Goal: Task Accomplishment & Management: Complete application form

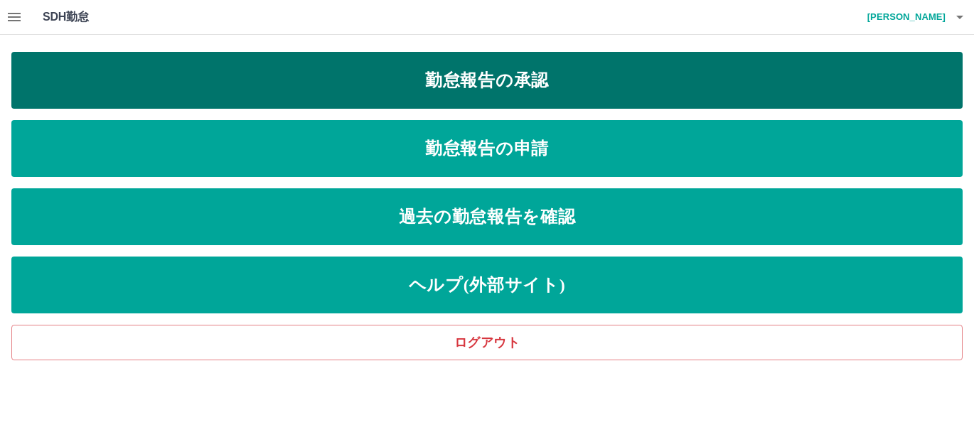
click at [514, 88] on link "勤怠報告の承認" at bounding box center [486, 80] width 951 height 57
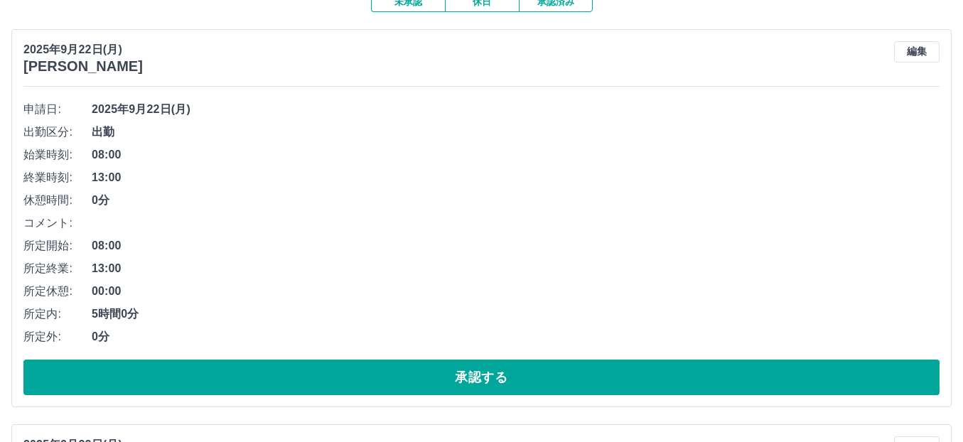
scroll to position [142, 0]
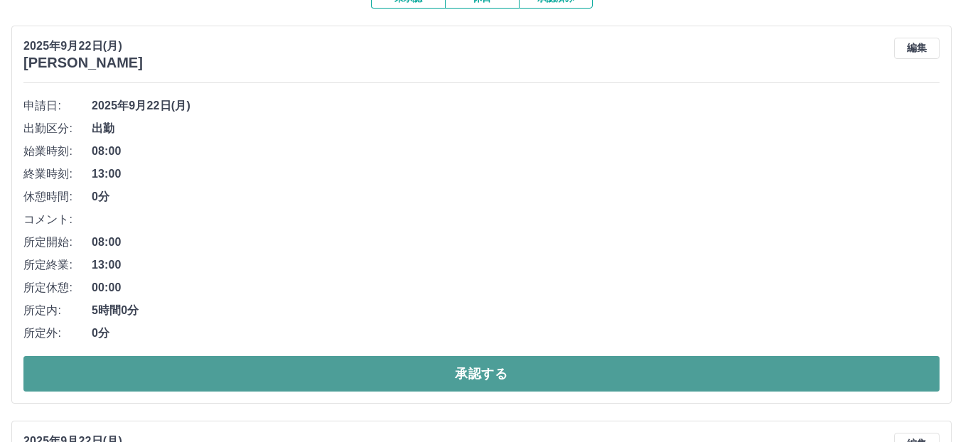
click at [576, 379] on button "承認する" at bounding box center [481, 374] width 916 height 36
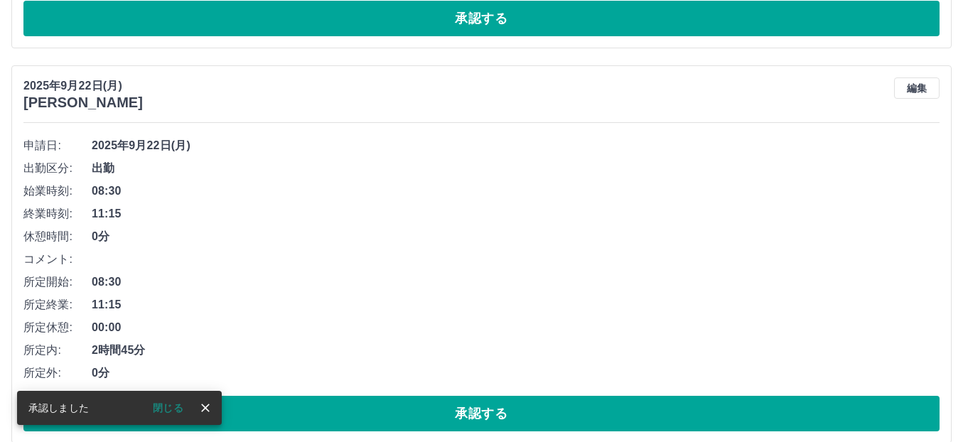
scroll to position [569, 0]
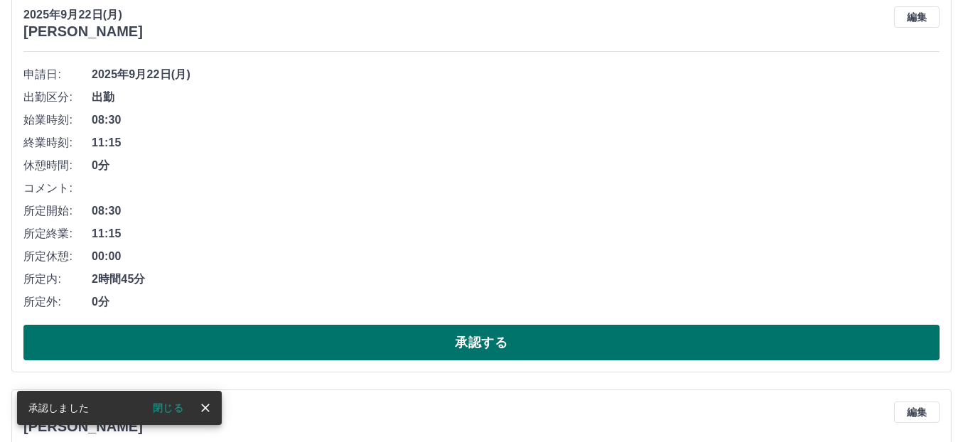
click at [567, 344] on button "承認する" at bounding box center [481, 343] width 916 height 36
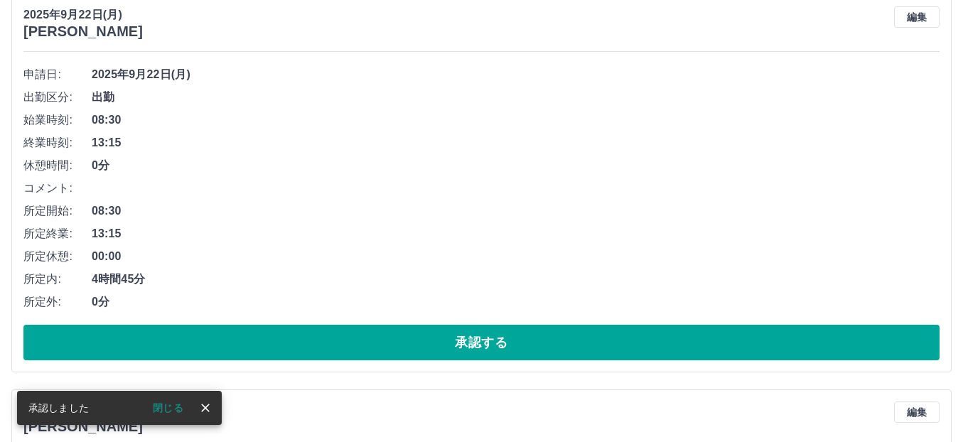
scroll to position [173, 0]
click at [567, 344] on button "承認する" at bounding box center [481, 343] width 916 height 36
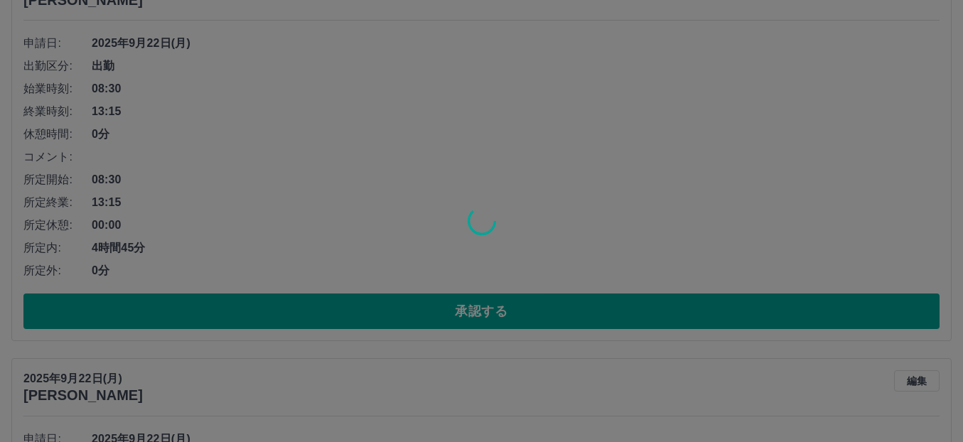
scroll to position [205, 0]
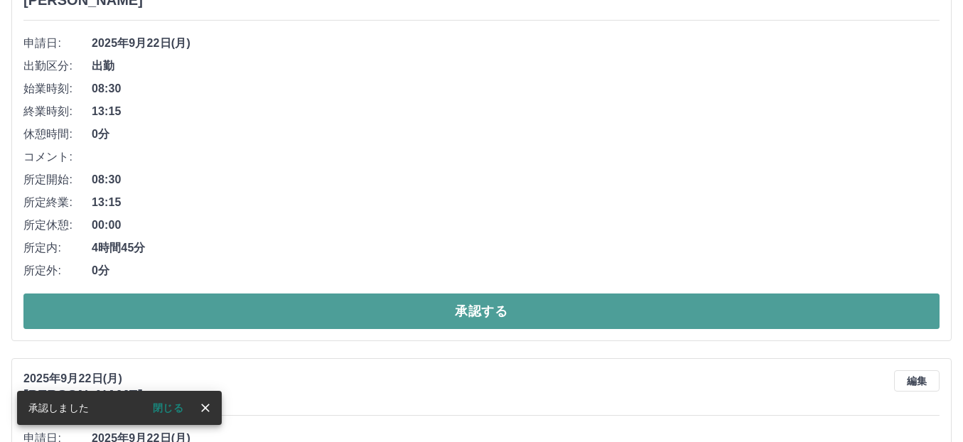
click at [524, 318] on button "承認する" at bounding box center [481, 312] width 916 height 36
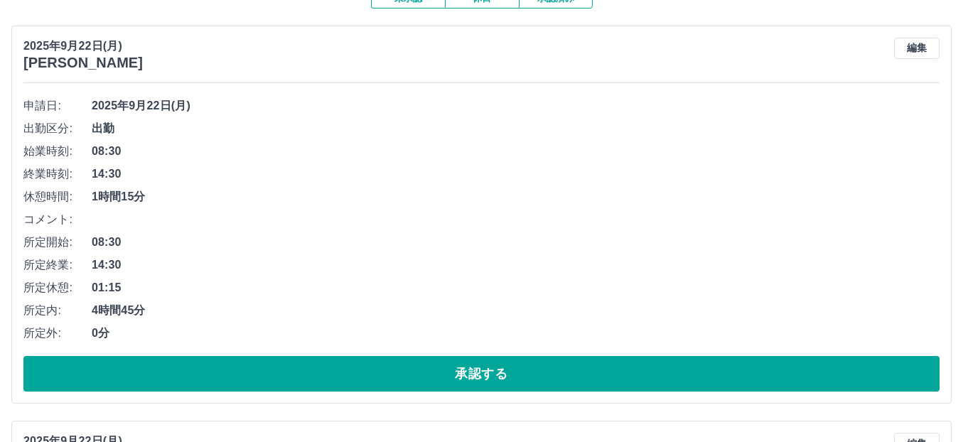
scroll to position [213, 0]
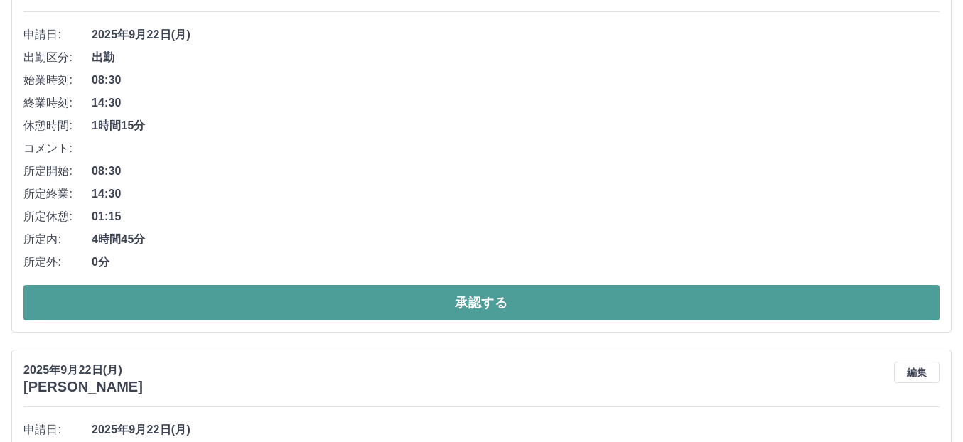
click at [629, 302] on button "承認する" at bounding box center [481, 303] width 916 height 36
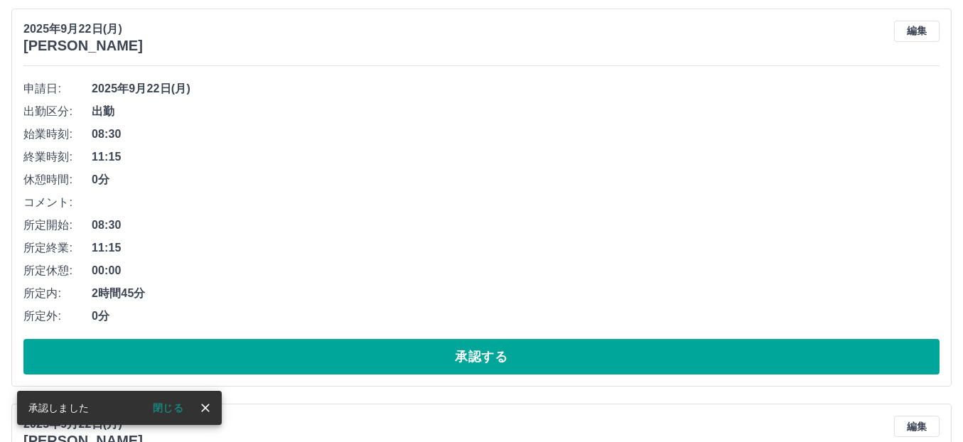
scroll to position [165, 0]
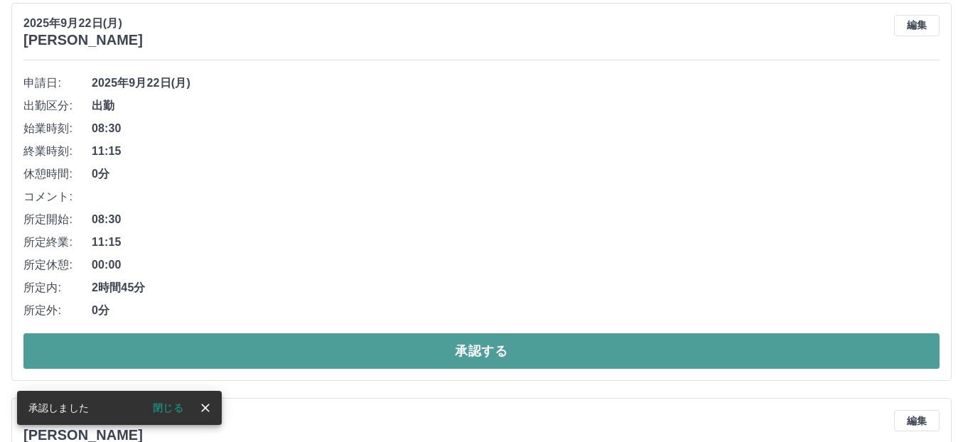
click at [639, 348] on button "承認する" at bounding box center [481, 351] width 916 height 36
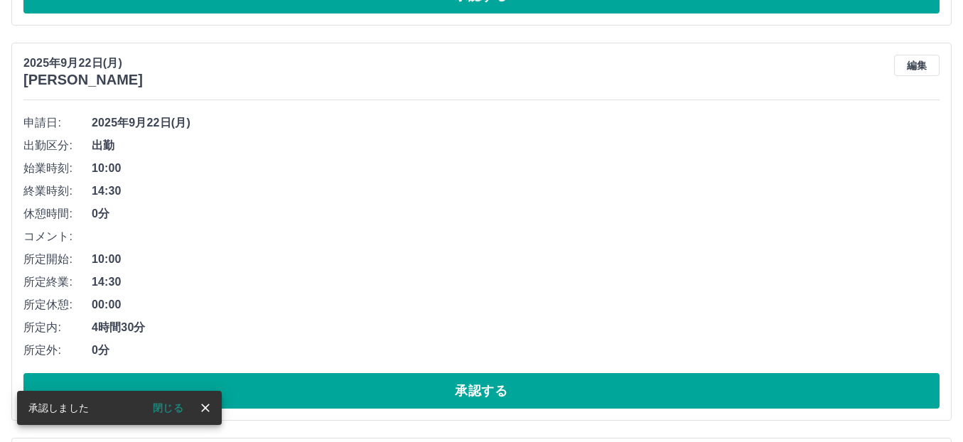
scroll to position [196, 0]
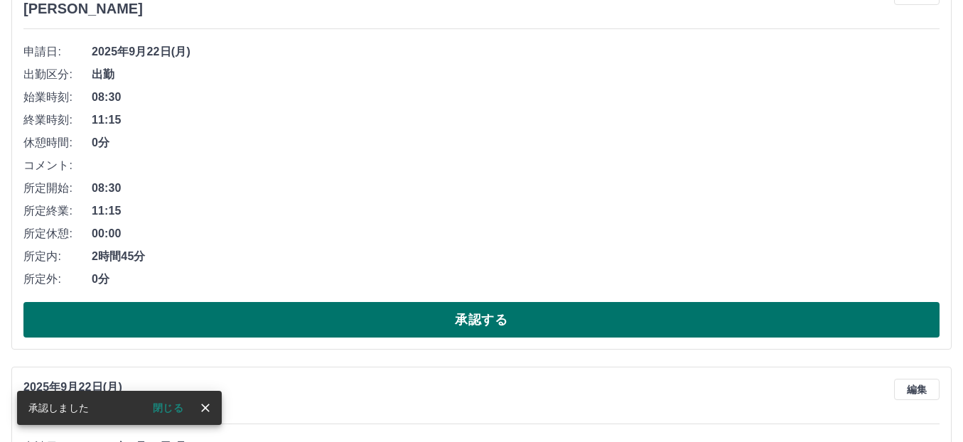
click at [619, 327] on button "承認する" at bounding box center [481, 320] width 916 height 36
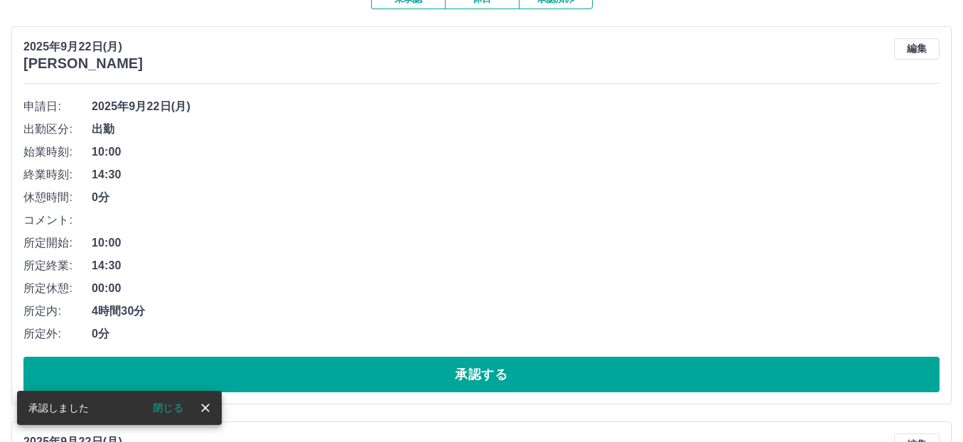
scroll to position [156, 0]
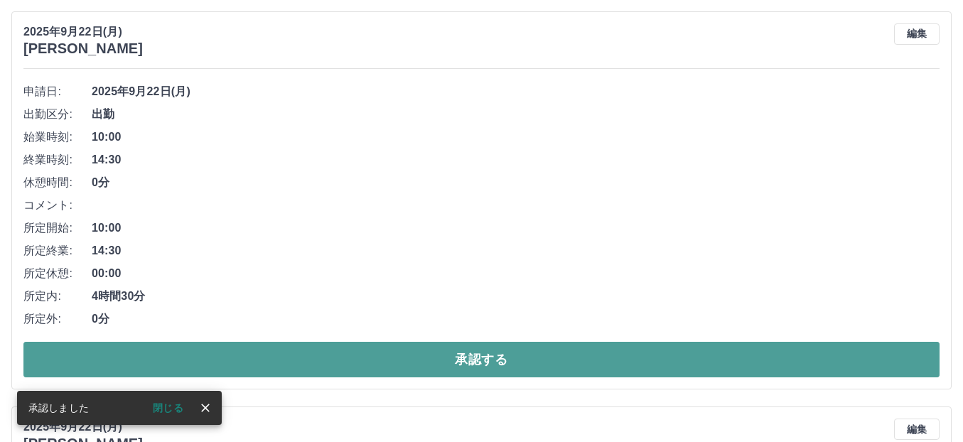
click at [586, 356] on button "承認する" at bounding box center [481, 360] width 916 height 36
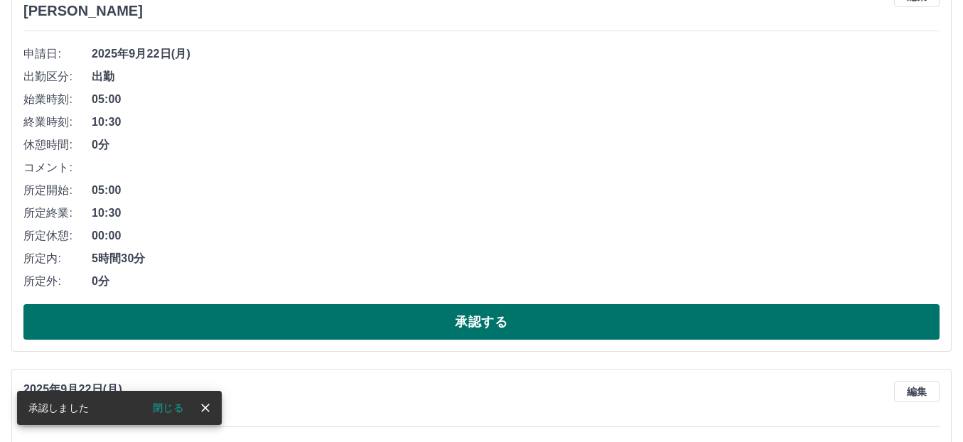
scroll to position [614, 0]
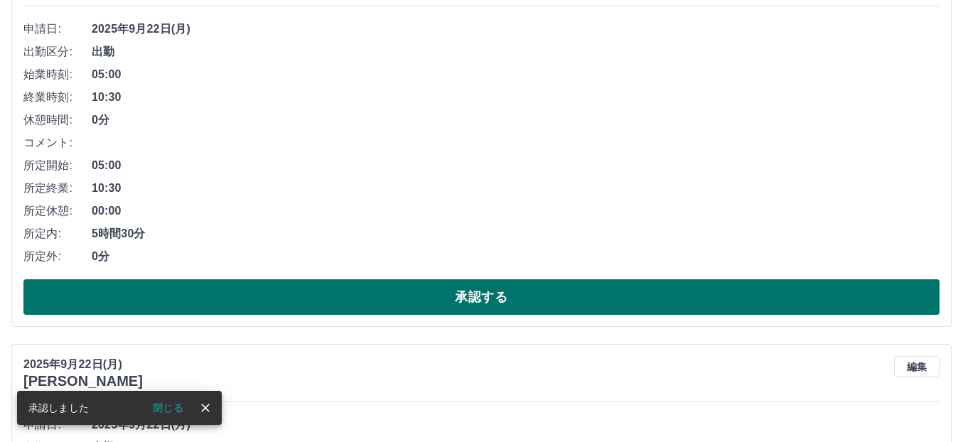
click at [517, 299] on button "承認する" at bounding box center [481, 297] width 916 height 36
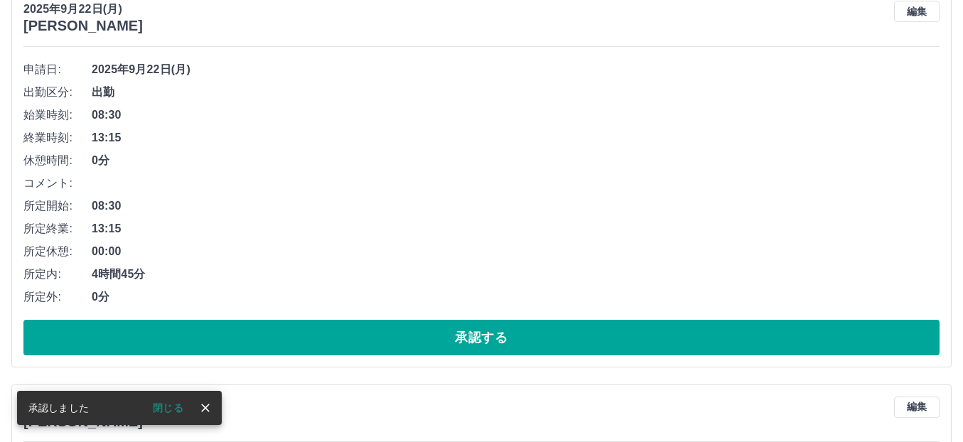
scroll to position [574, 0]
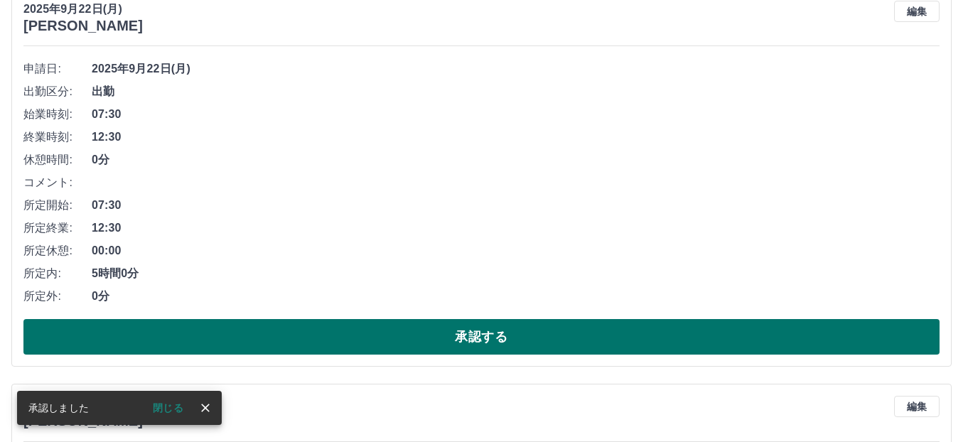
click at [495, 335] on button "承認する" at bounding box center [481, 337] width 916 height 36
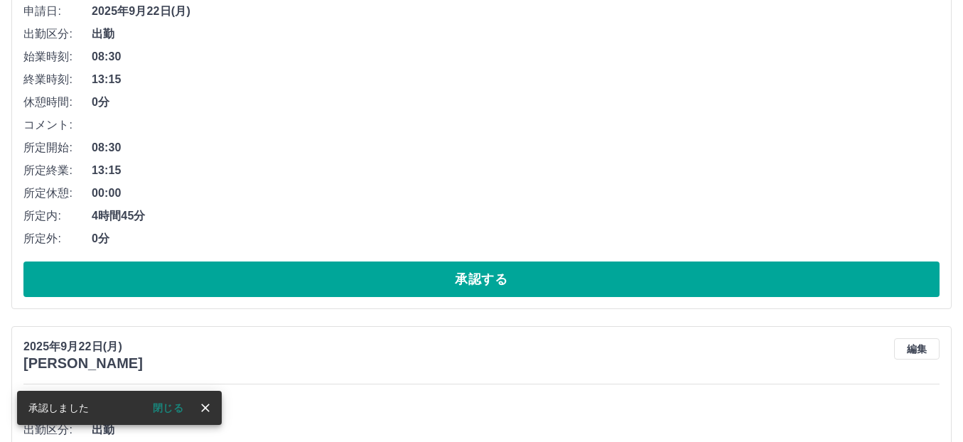
scroll to position [677, 0]
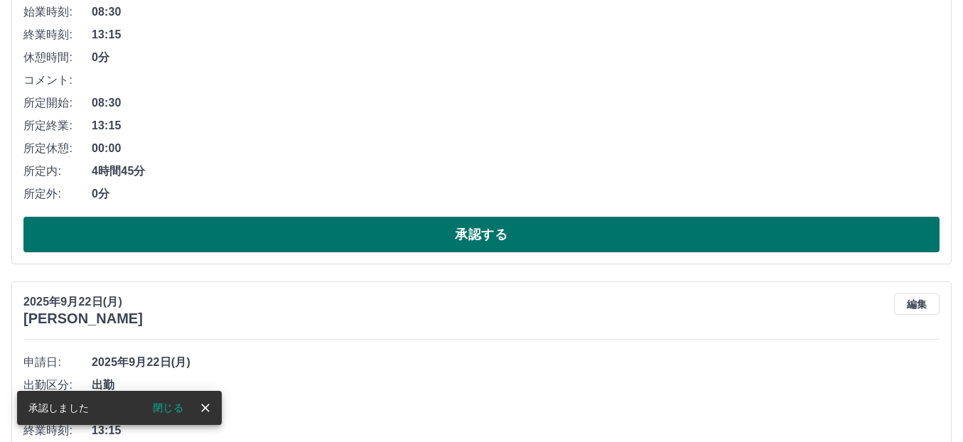
click at [457, 242] on button "承認する" at bounding box center [481, 235] width 916 height 36
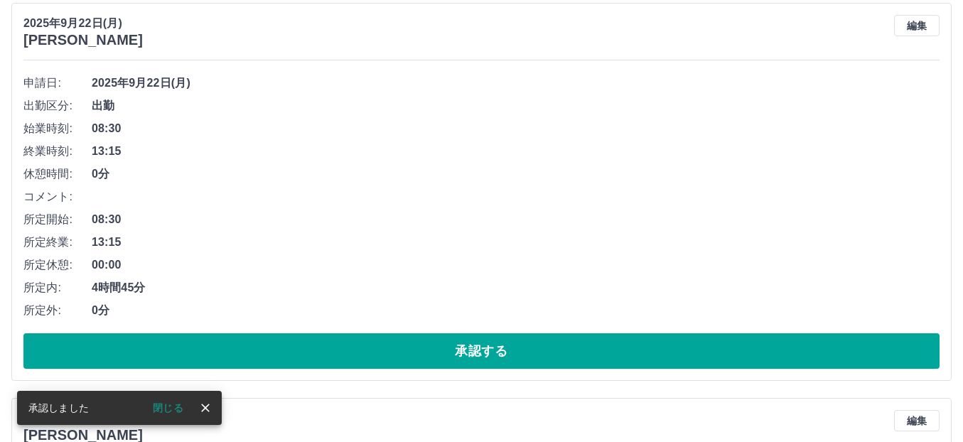
scroll to position [566, 0]
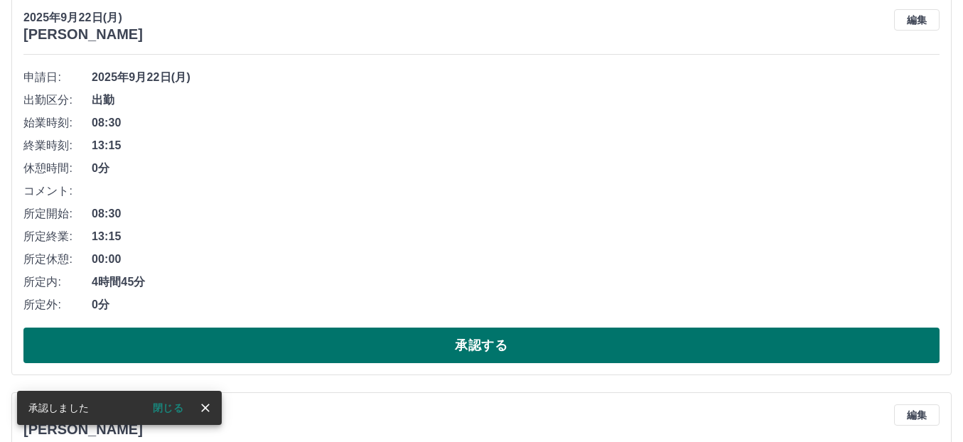
click at [485, 333] on button "承認する" at bounding box center [481, 346] width 916 height 36
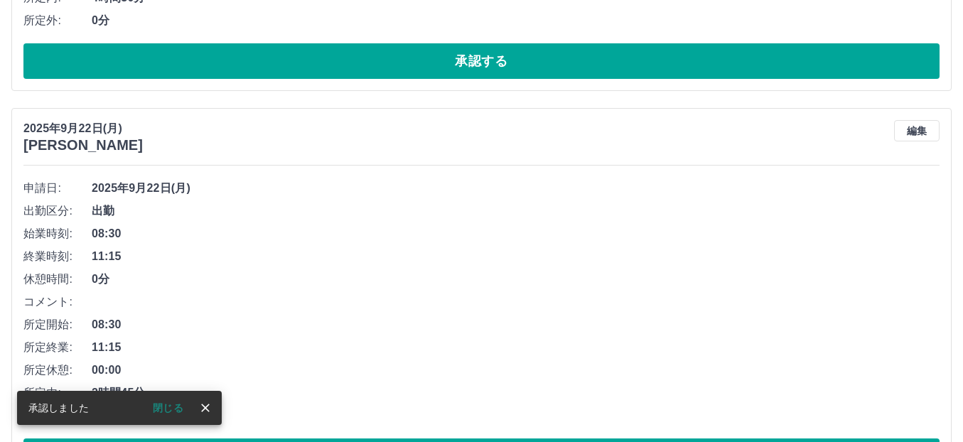
scroll to position [526, 0]
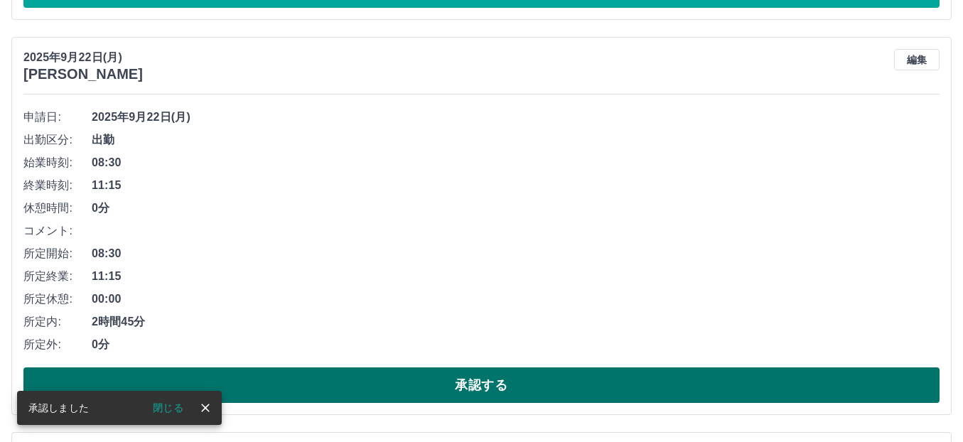
click at [485, 371] on button "承認する" at bounding box center [481, 385] width 916 height 36
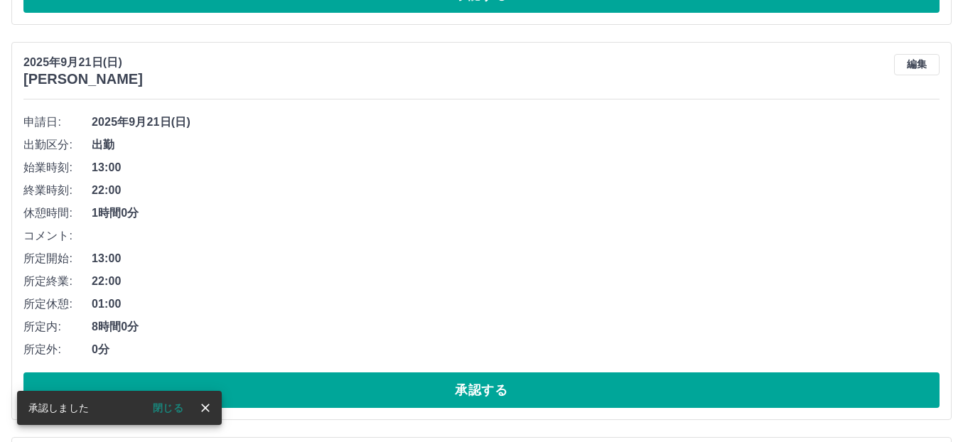
scroll to position [1339, 0]
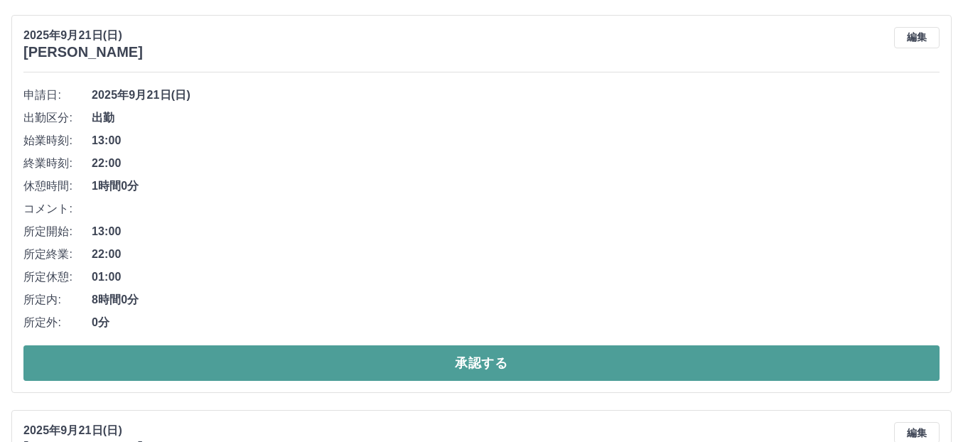
click at [497, 362] on button "承認する" at bounding box center [481, 363] width 916 height 36
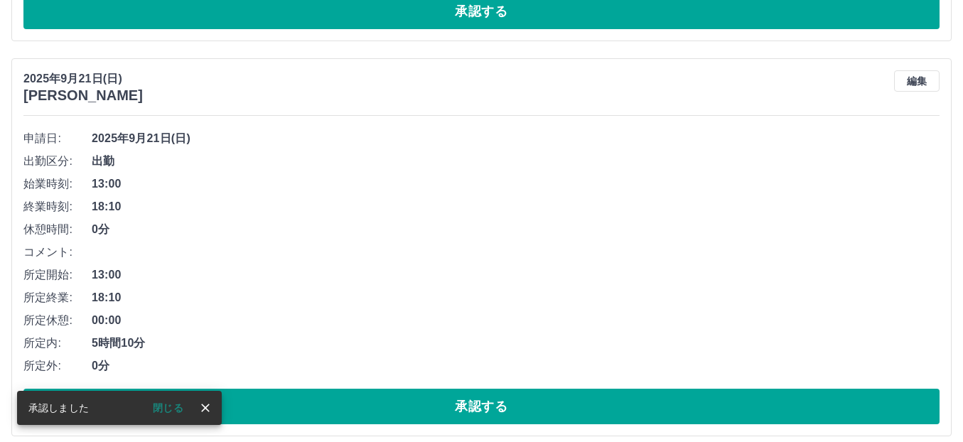
scroll to position [1726, 0]
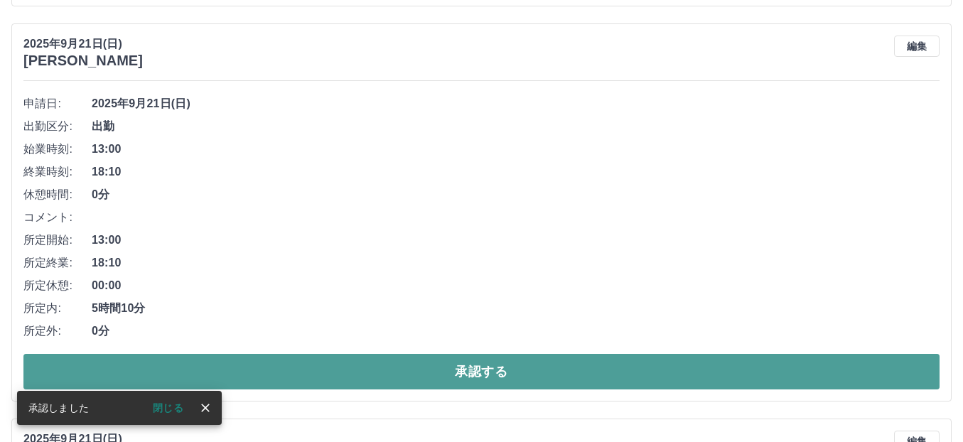
click at [467, 381] on button "承認する" at bounding box center [481, 372] width 916 height 36
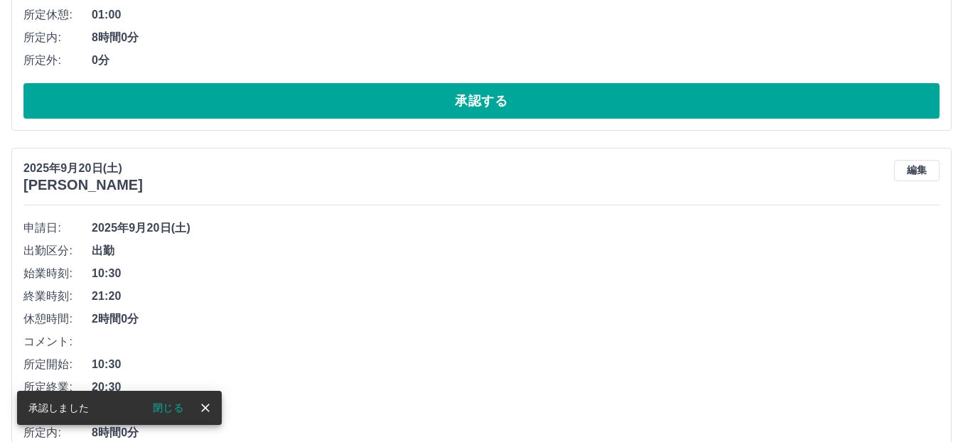
scroll to position [2111, 0]
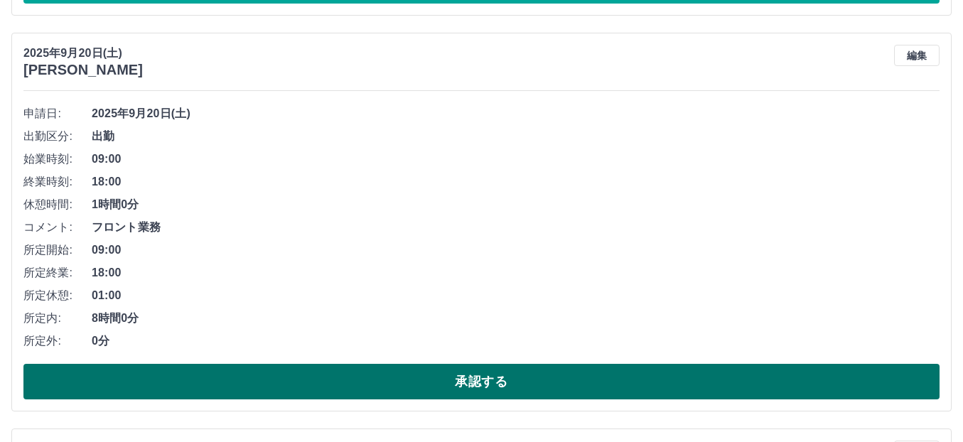
click at [539, 381] on button "承認する" at bounding box center [481, 382] width 916 height 36
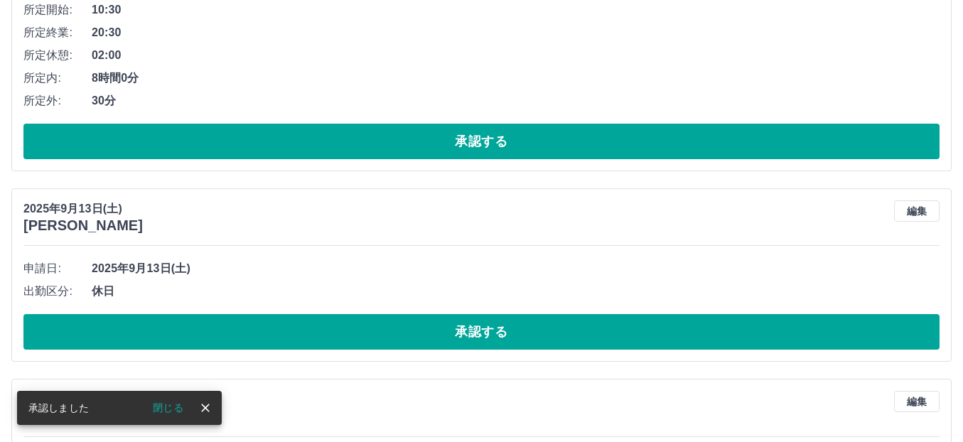
scroll to position [4772, 0]
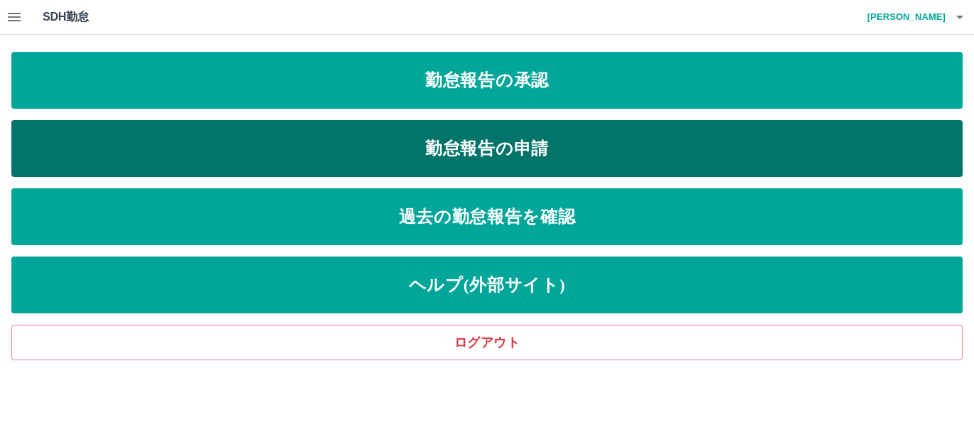
click at [618, 154] on link "勤怠報告の申請" at bounding box center [486, 148] width 951 height 57
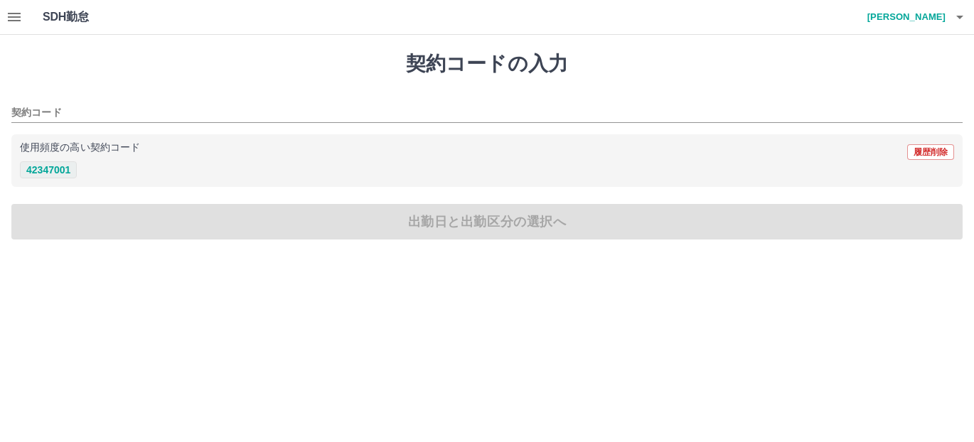
click at [55, 173] on button "42347001" at bounding box center [48, 169] width 57 height 17
type input "********"
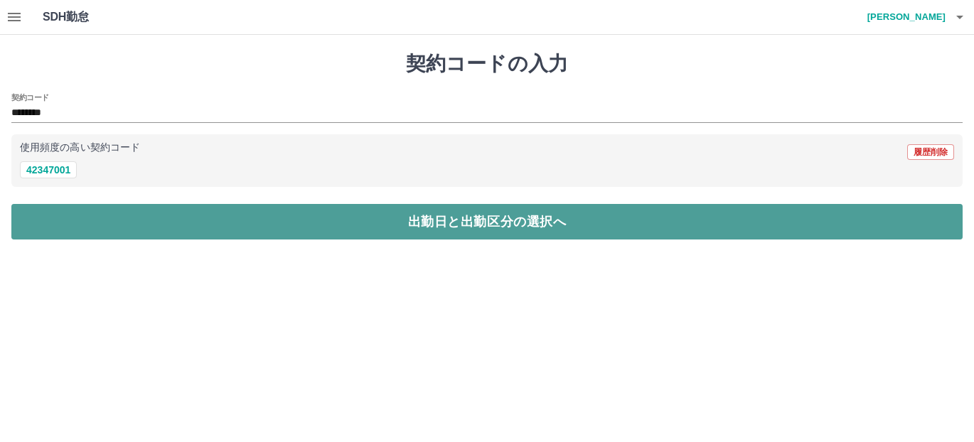
click at [212, 215] on button "出勤日と出勤区分の選択へ" at bounding box center [486, 222] width 951 height 36
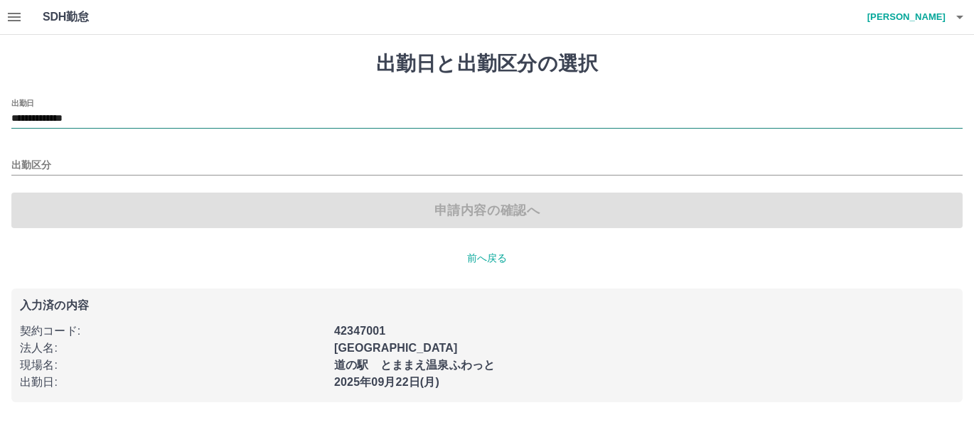
click at [58, 126] on input "**********" at bounding box center [486, 119] width 951 height 18
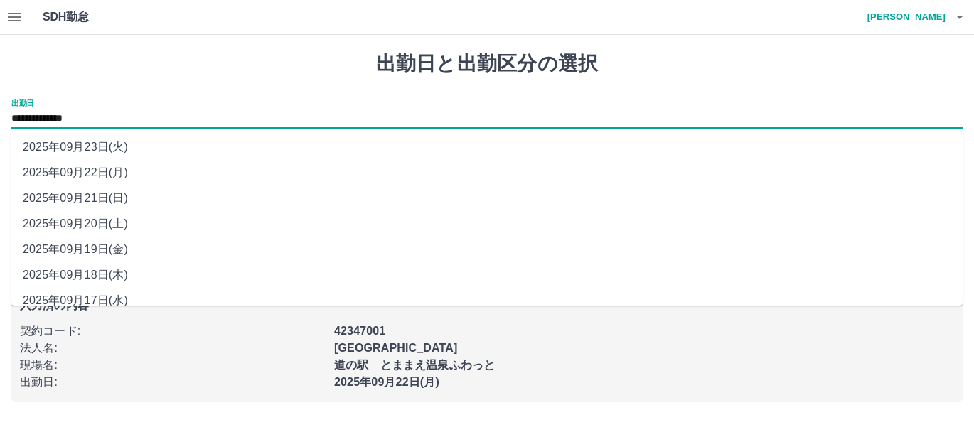
click at [97, 196] on li "2025年09月21日(日)" at bounding box center [486, 198] width 951 height 26
type input "**********"
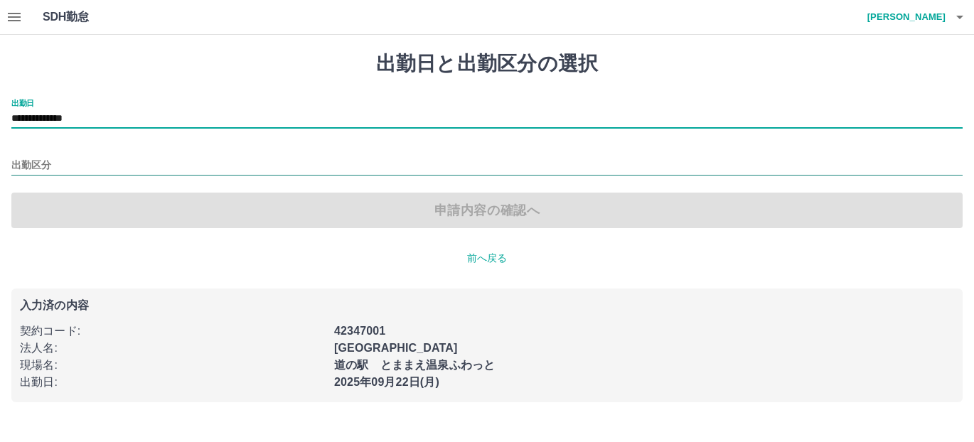
click at [92, 163] on input "出勤区分" at bounding box center [486, 166] width 951 height 18
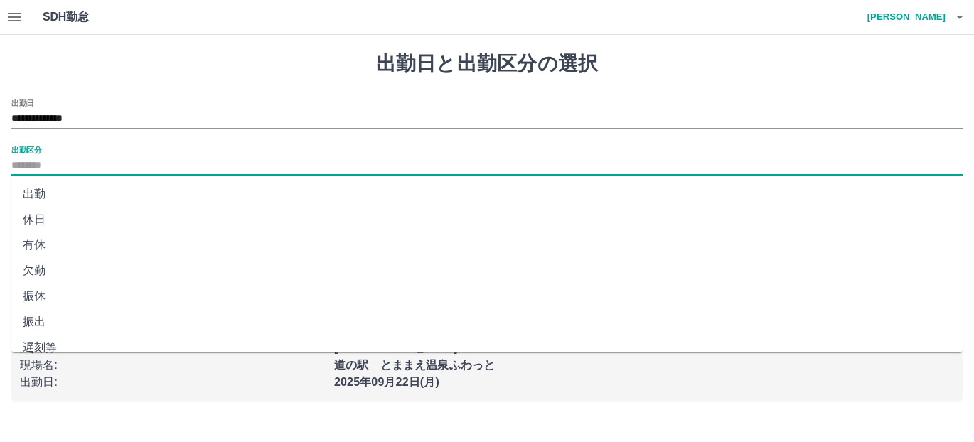
click at [47, 200] on li "出勤" at bounding box center [486, 194] width 951 height 26
type input "**"
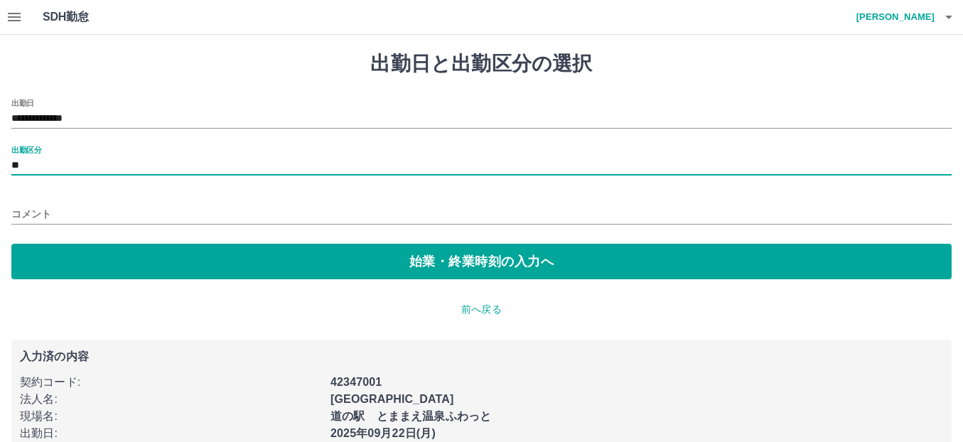
click at [44, 208] on input "コメント" at bounding box center [481, 214] width 940 height 21
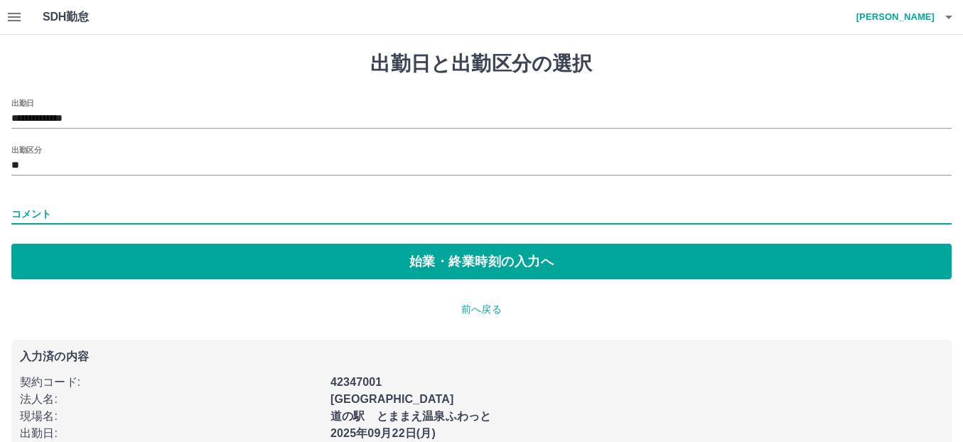
type input "******"
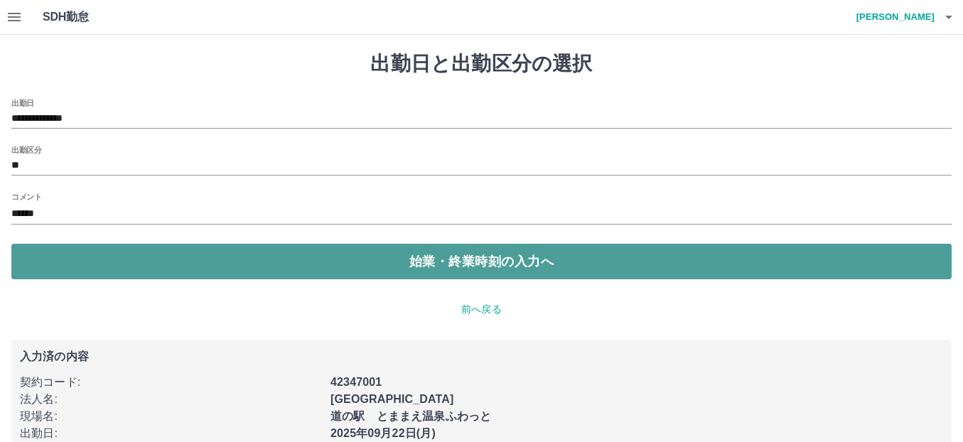
click at [55, 269] on button "始業・終業時刻の入力へ" at bounding box center [481, 262] width 940 height 36
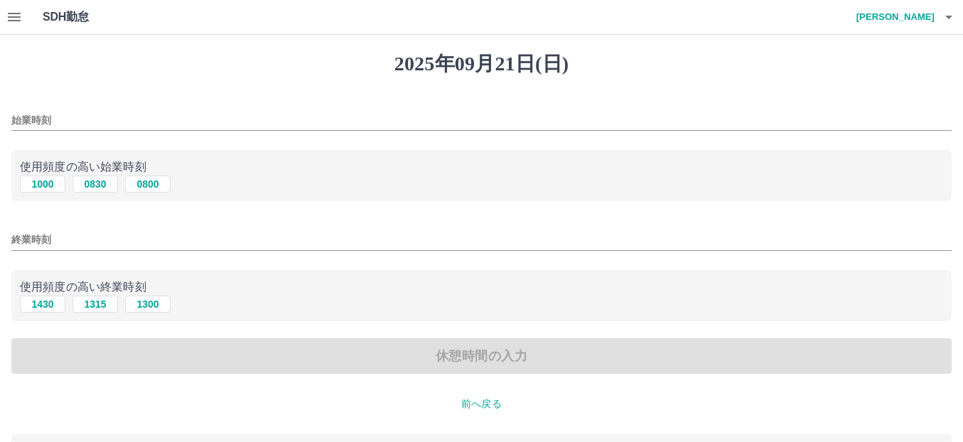
click at [56, 106] on div "始業時刻" at bounding box center [481, 116] width 940 height 34
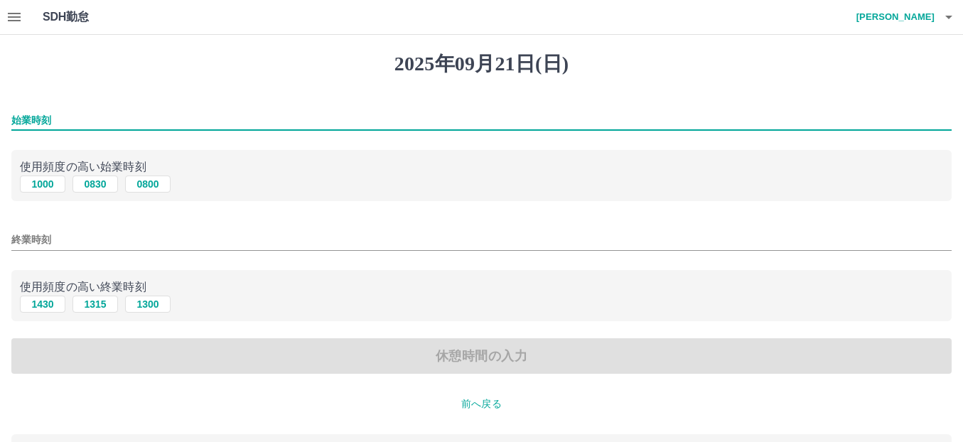
click at [74, 113] on input "始業時刻" at bounding box center [481, 120] width 940 height 21
type input "****"
click at [58, 242] on input "終業時刻" at bounding box center [481, 240] width 940 height 21
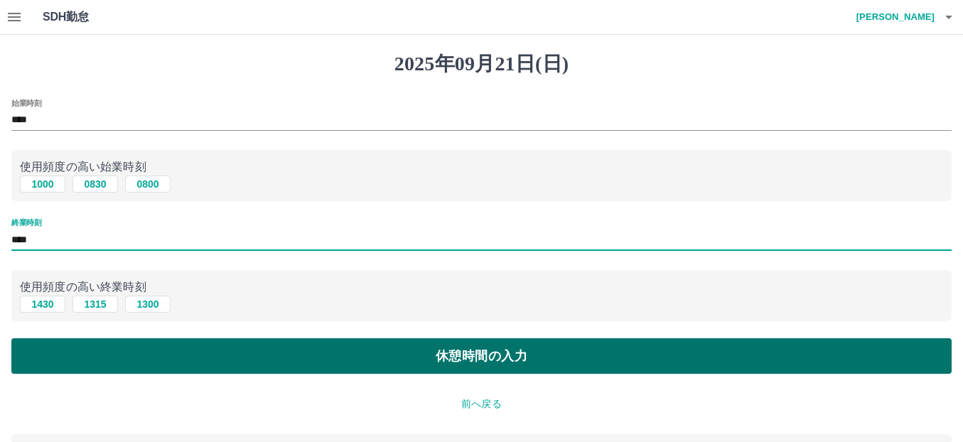
type input "****"
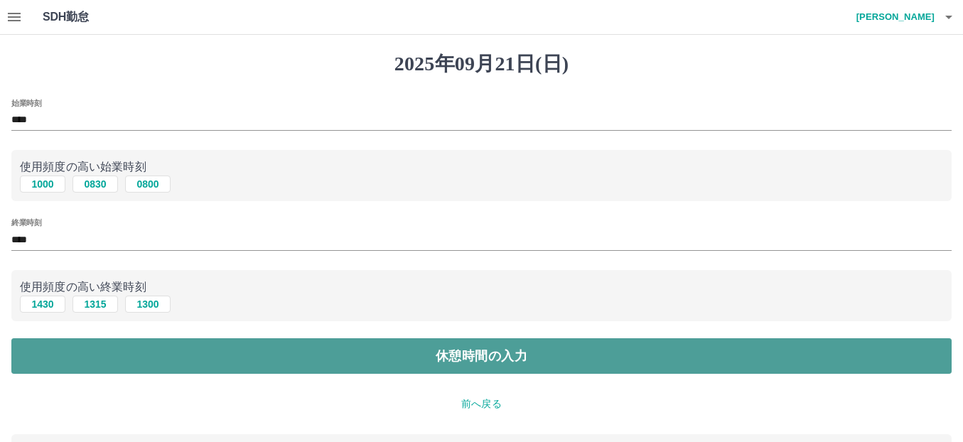
click at [168, 361] on button "休憩時間の入力" at bounding box center [481, 356] width 940 height 36
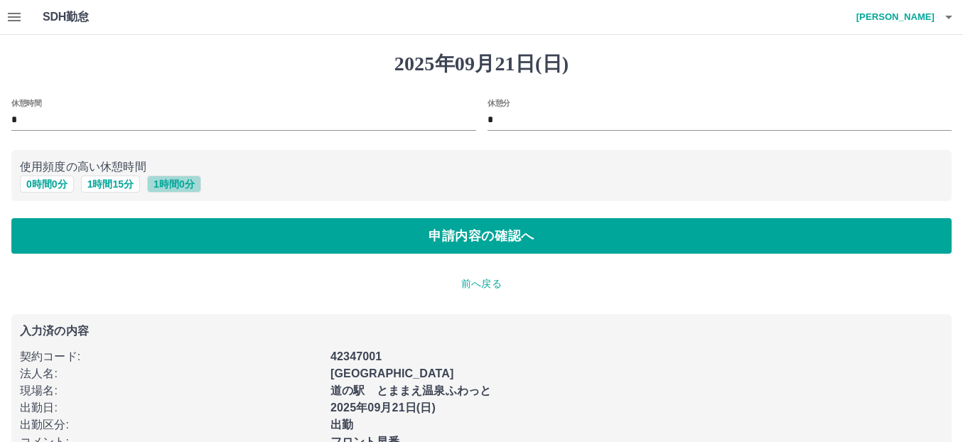
click at [189, 186] on button "1 時間 0 分" at bounding box center [174, 184] width 54 height 17
type input "*"
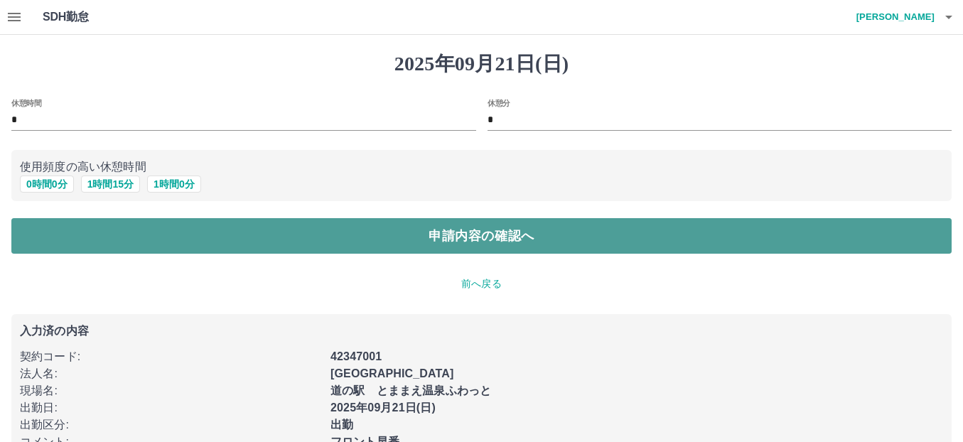
click at [274, 234] on button "申請内容の確認へ" at bounding box center [481, 236] width 940 height 36
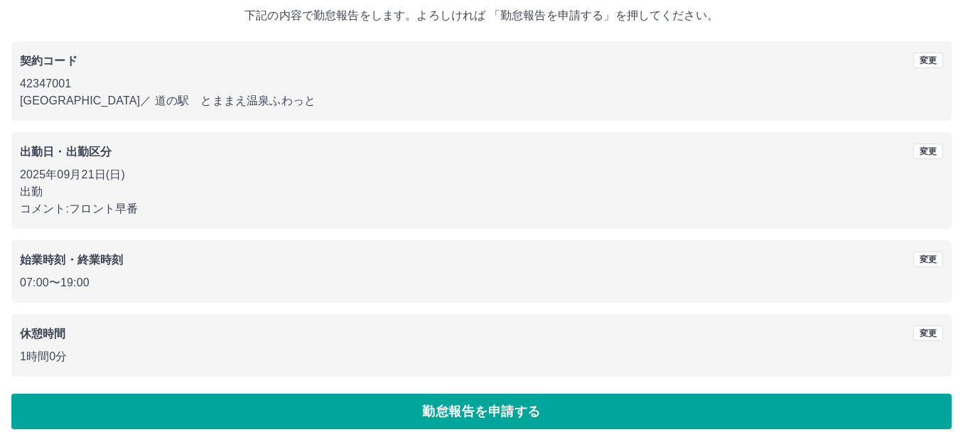
scroll to position [90, 0]
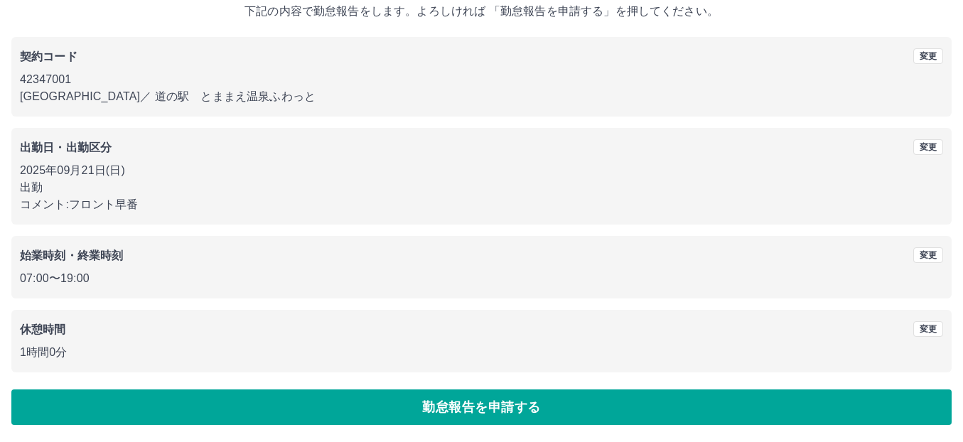
click at [324, 414] on button "勤怠報告を申請する" at bounding box center [481, 407] width 940 height 36
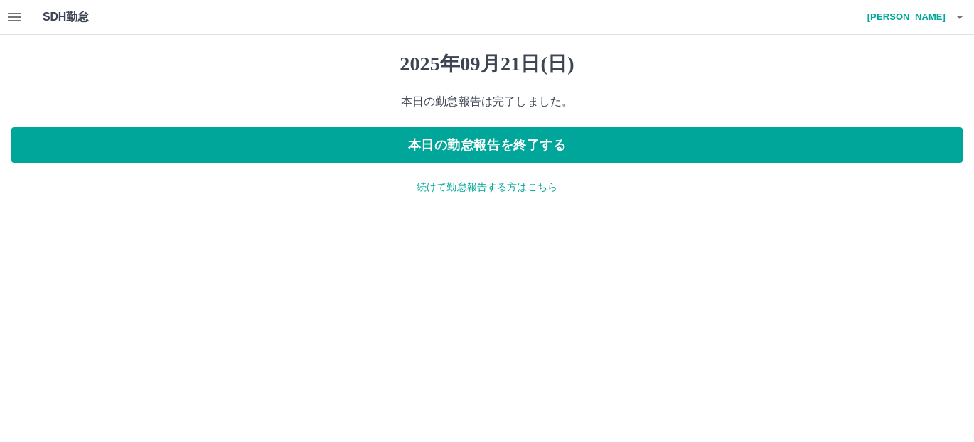
click at [534, 183] on p "続けて勤怠報告する方はこちら" at bounding box center [486, 187] width 951 height 15
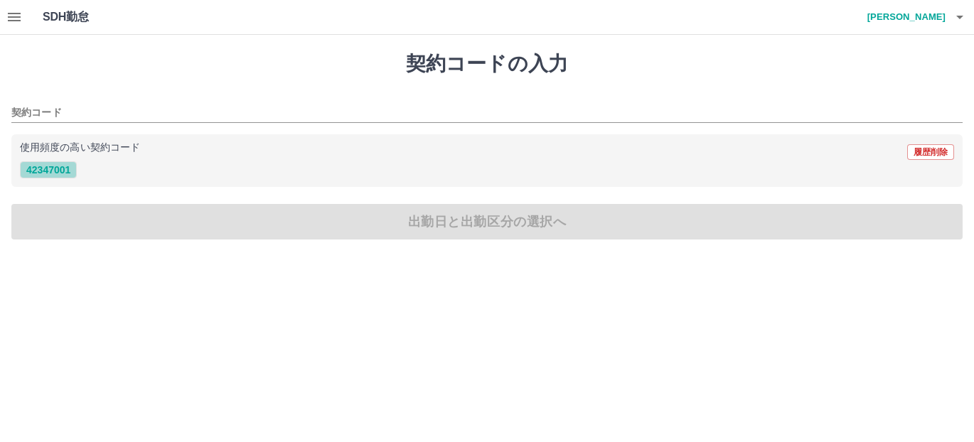
click at [63, 167] on button "42347001" at bounding box center [48, 169] width 57 height 17
type input "********"
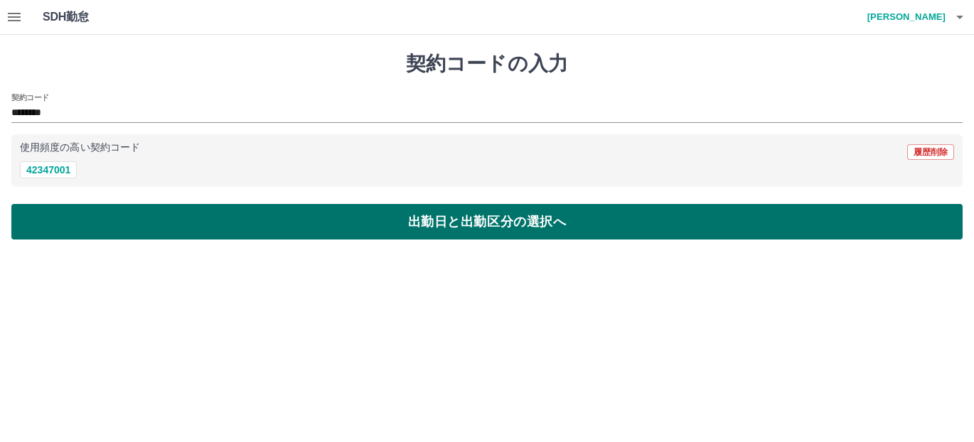
click at [178, 222] on button "出勤日と出勤区分の選択へ" at bounding box center [486, 222] width 951 height 36
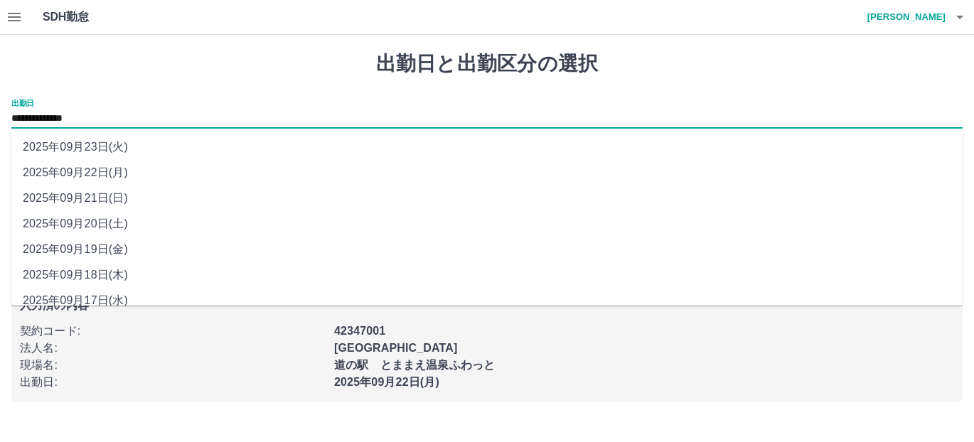
click at [95, 116] on input "**********" at bounding box center [486, 119] width 951 height 18
click at [114, 180] on li "2025年09月22日(月)" at bounding box center [486, 173] width 951 height 26
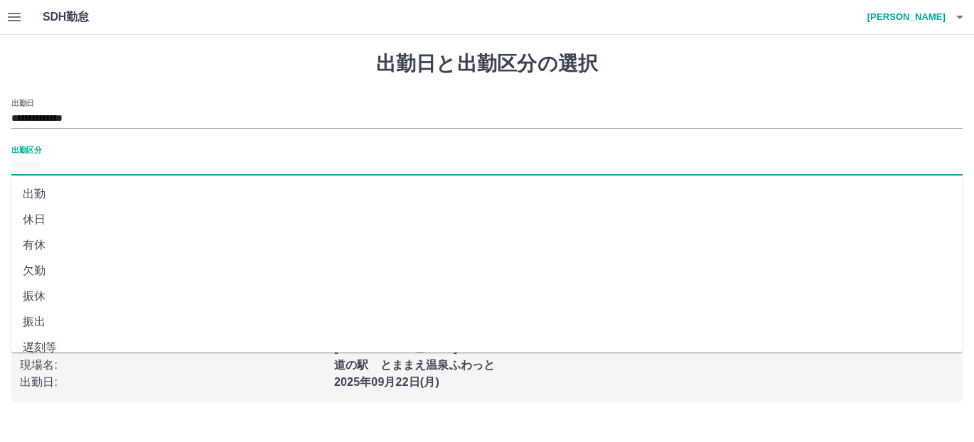
click at [52, 157] on input "出勤区分" at bounding box center [486, 166] width 951 height 18
click at [53, 197] on li "出勤" at bounding box center [486, 194] width 951 height 26
type input "**"
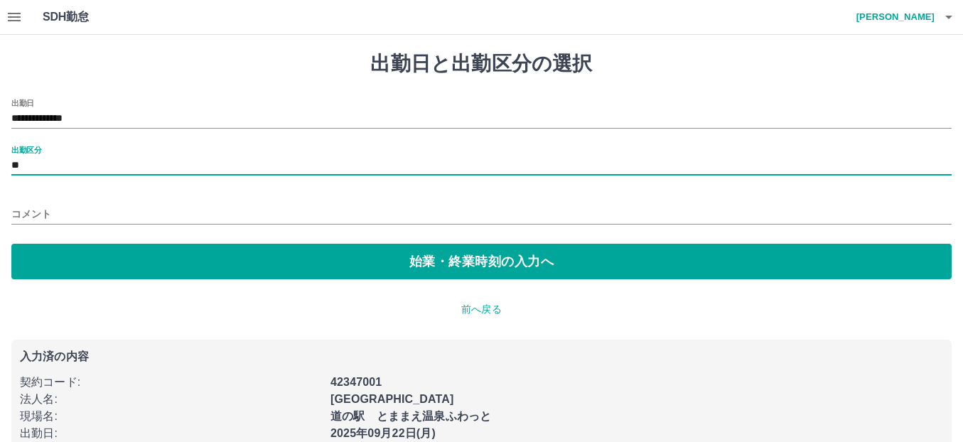
click at [92, 218] on input "コメント" at bounding box center [481, 214] width 940 height 21
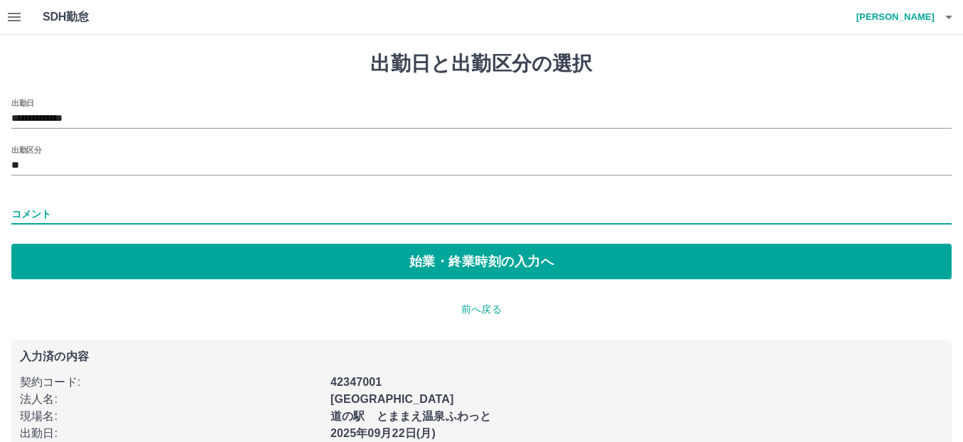
type input "******"
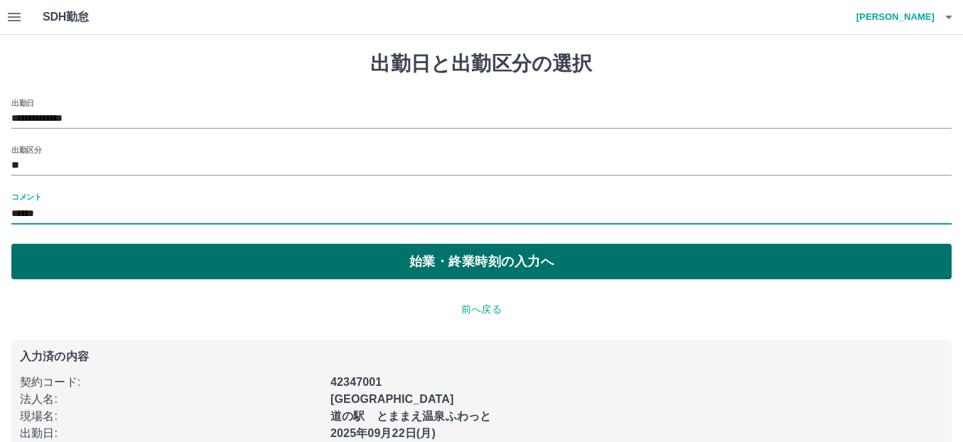
click at [89, 269] on button "始業・終業時刻の入力へ" at bounding box center [481, 262] width 940 height 36
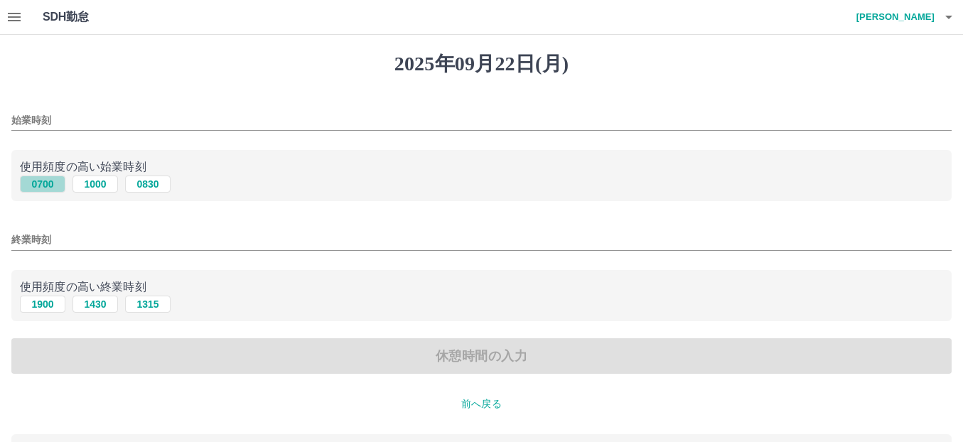
click at [42, 189] on button "0700" at bounding box center [42, 184] width 45 height 17
type input "****"
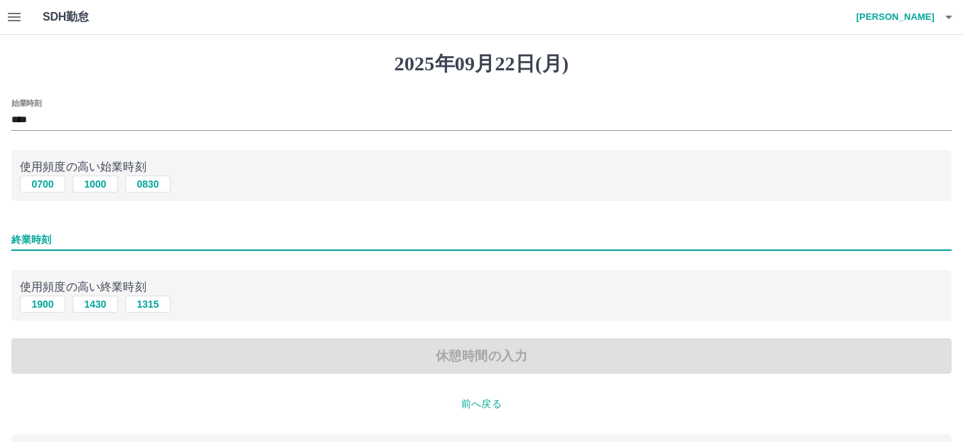
click at [90, 242] on input "終業時刻" at bounding box center [481, 240] width 940 height 21
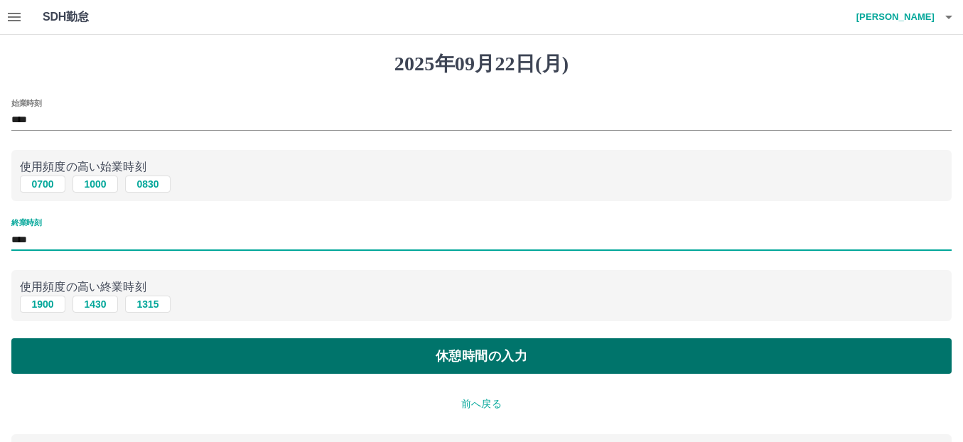
type input "****"
click at [70, 350] on button "休憩時間の入力" at bounding box center [481, 356] width 940 height 36
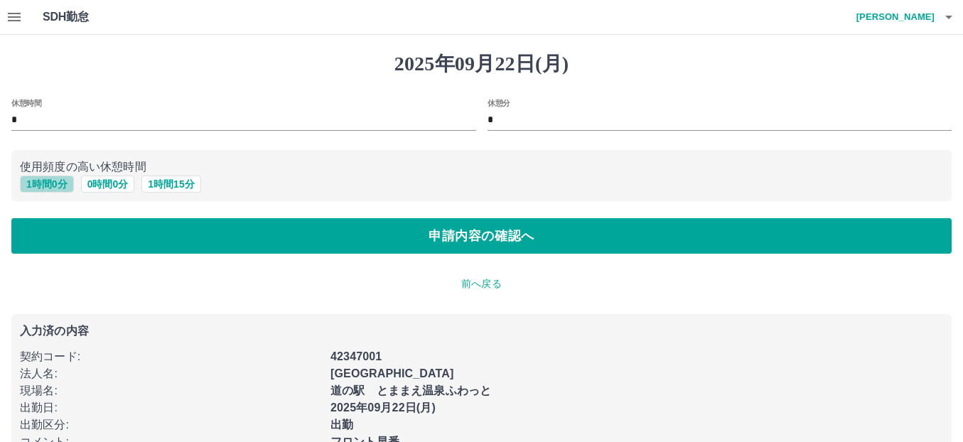
click at [55, 183] on button "1 時間 0 分" at bounding box center [47, 184] width 54 height 17
type input "*"
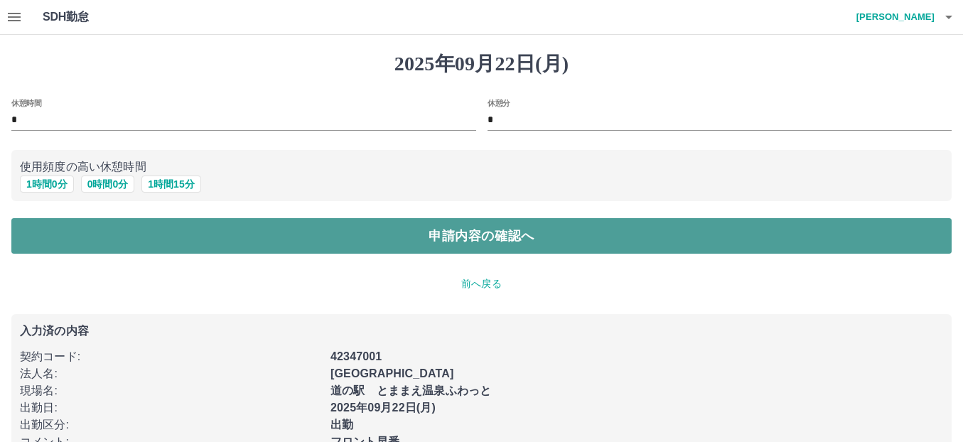
click at [122, 227] on button "申請内容の確認へ" at bounding box center [481, 236] width 940 height 36
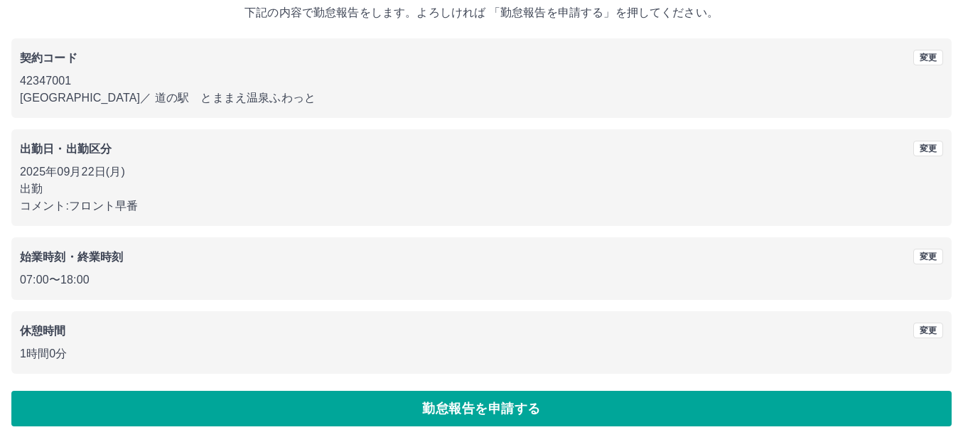
scroll to position [90, 0]
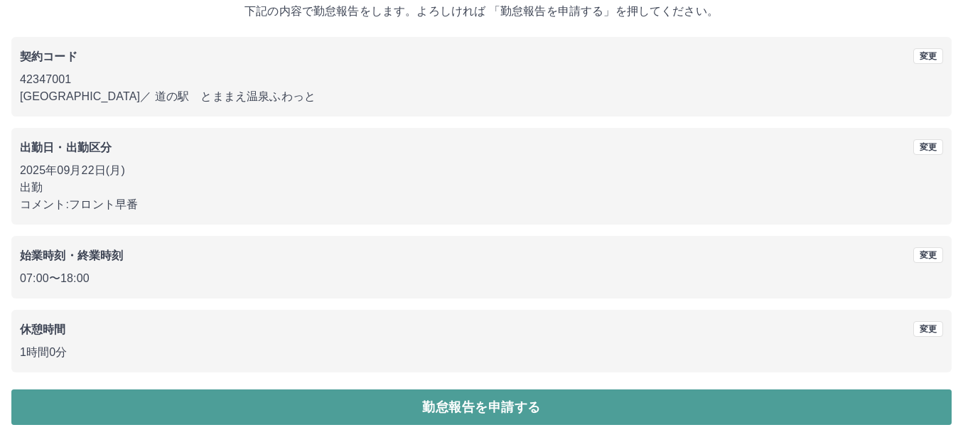
click at [520, 414] on button "勤怠報告を申請する" at bounding box center [481, 407] width 940 height 36
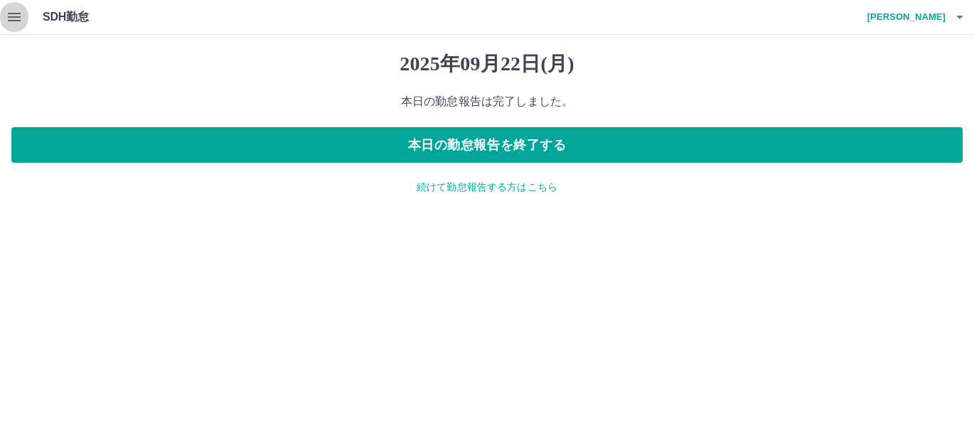
click at [18, 23] on icon "button" at bounding box center [14, 17] width 17 height 17
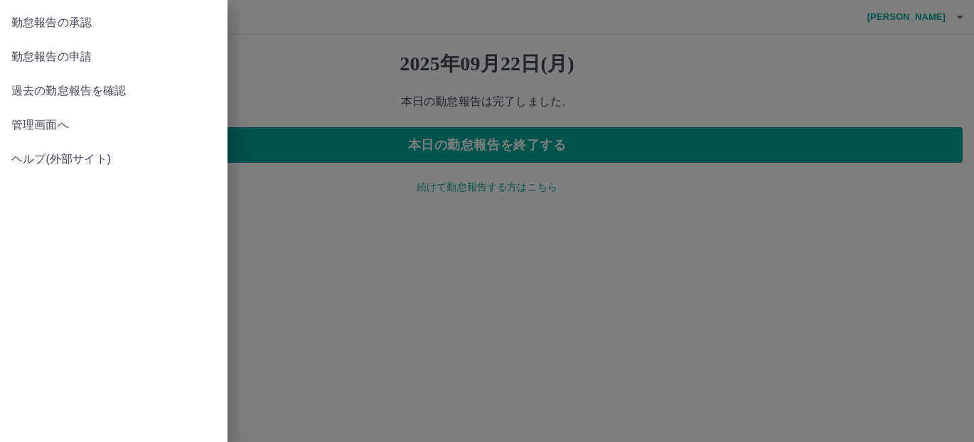
click at [85, 23] on span "勤怠報告の承認" at bounding box center [113, 22] width 205 height 17
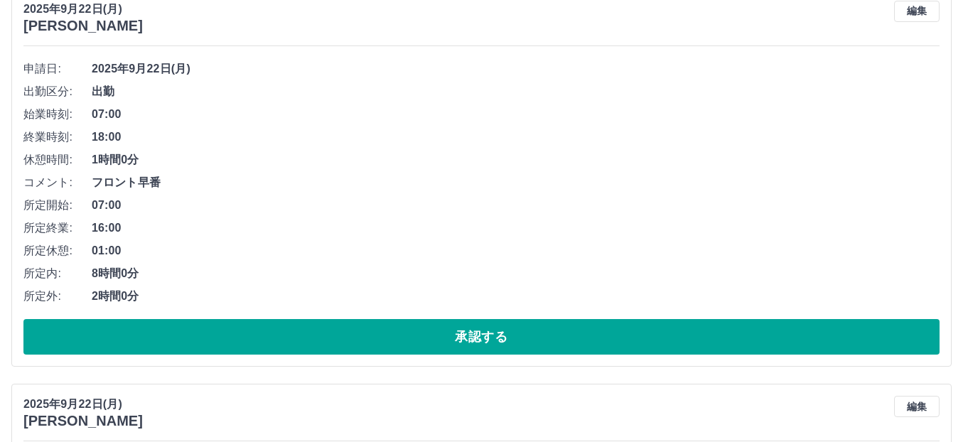
scroll to position [213, 0]
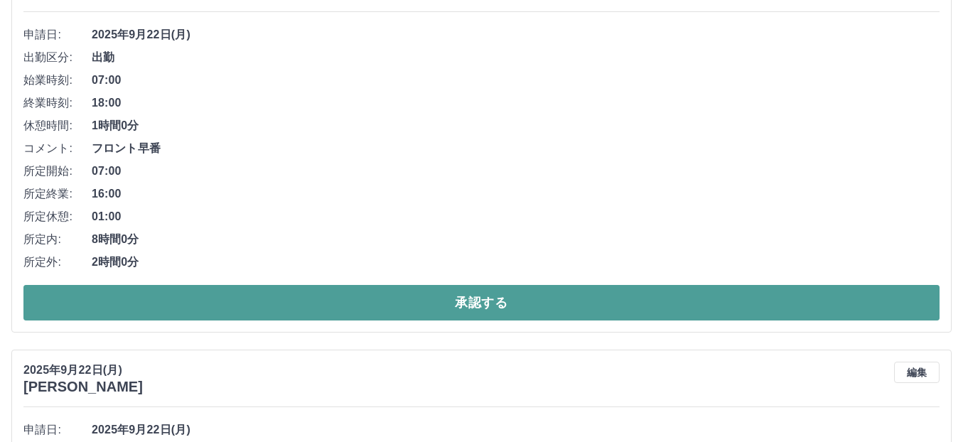
click at [468, 298] on button "承認する" at bounding box center [481, 303] width 916 height 36
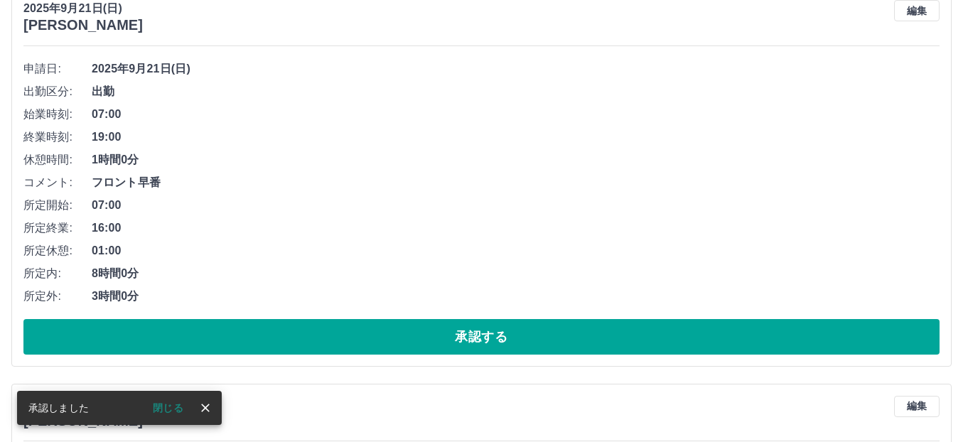
scroll to position [995, 0]
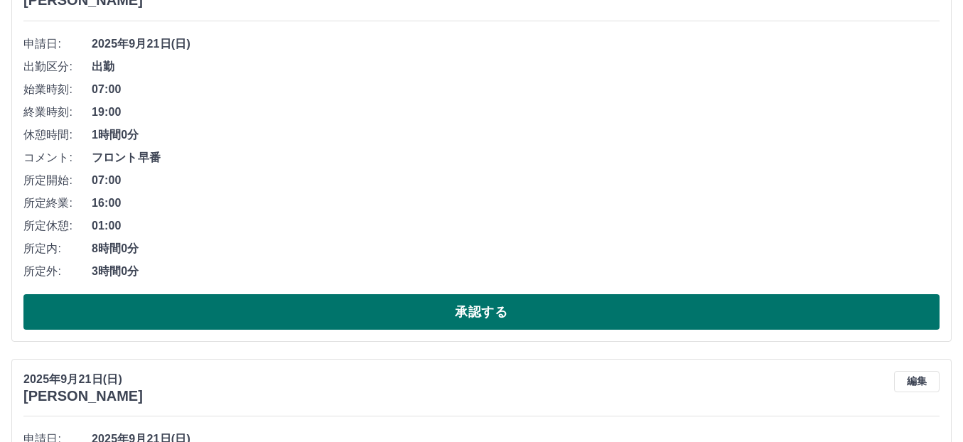
click at [469, 308] on button "承認する" at bounding box center [481, 312] width 916 height 36
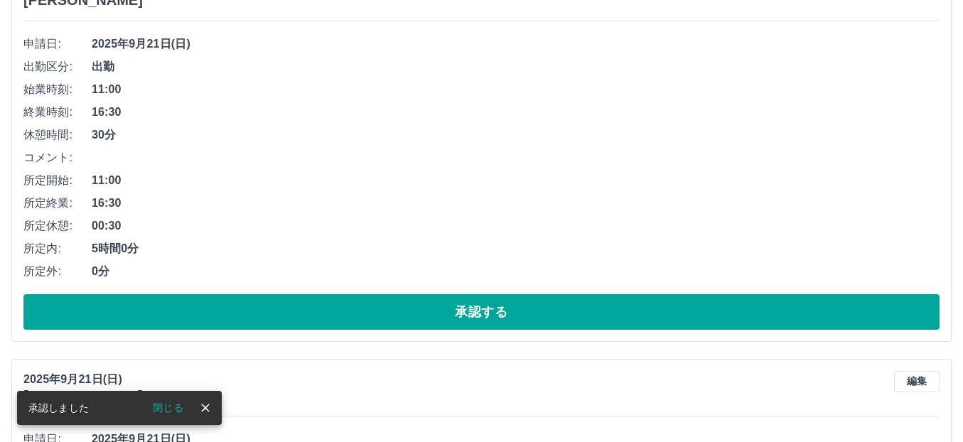
scroll to position [599, 0]
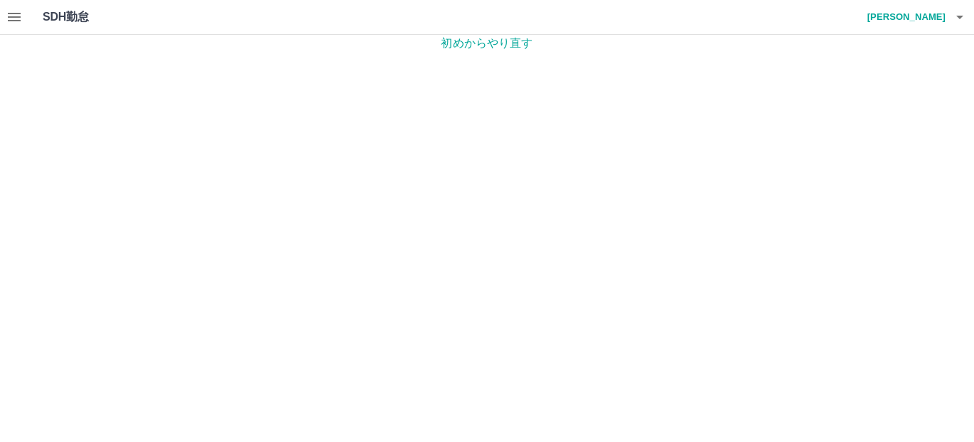
click at [964, 21] on icon "button" at bounding box center [959, 17] width 17 height 17
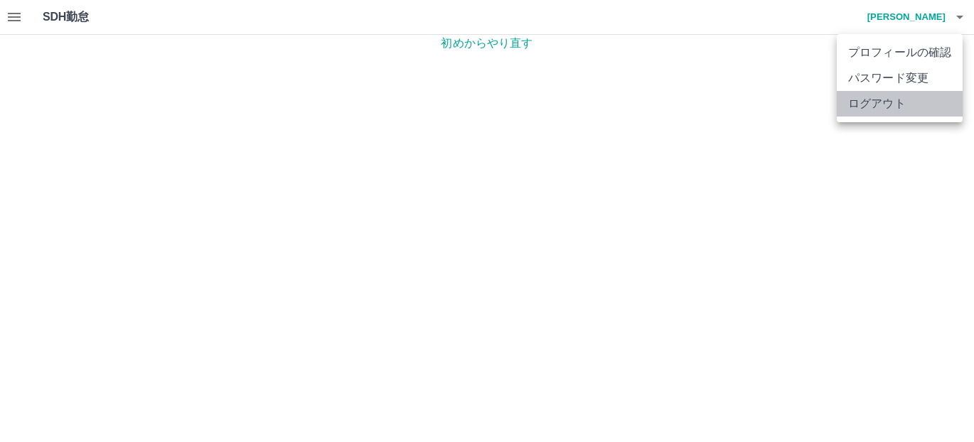
click at [900, 107] on li "ログアウト" at bounding box center [899, 104] width 126 height 26
